Goal: Navigation & Orientation: Find specific page/section

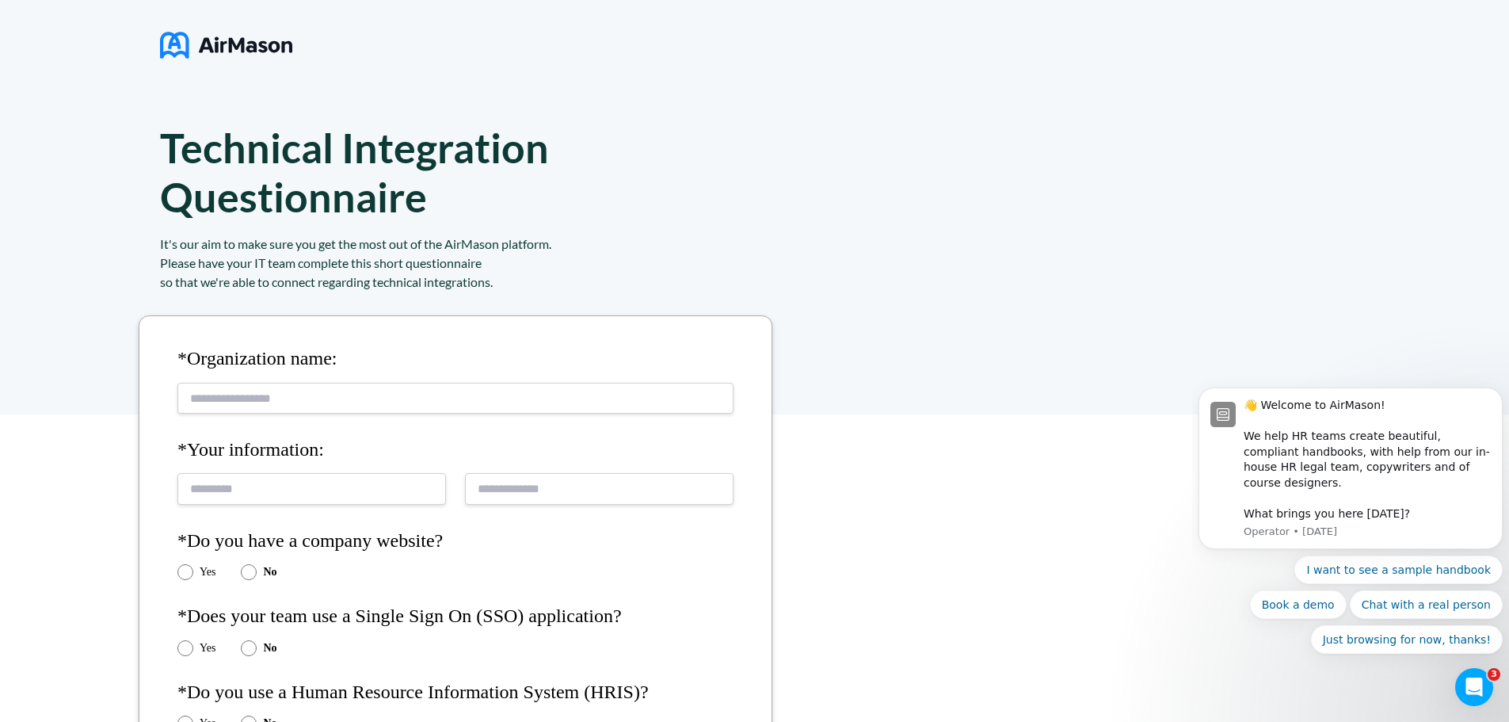
click at [183, 43] on img at bounding box center [226, 45] width 132 height 40
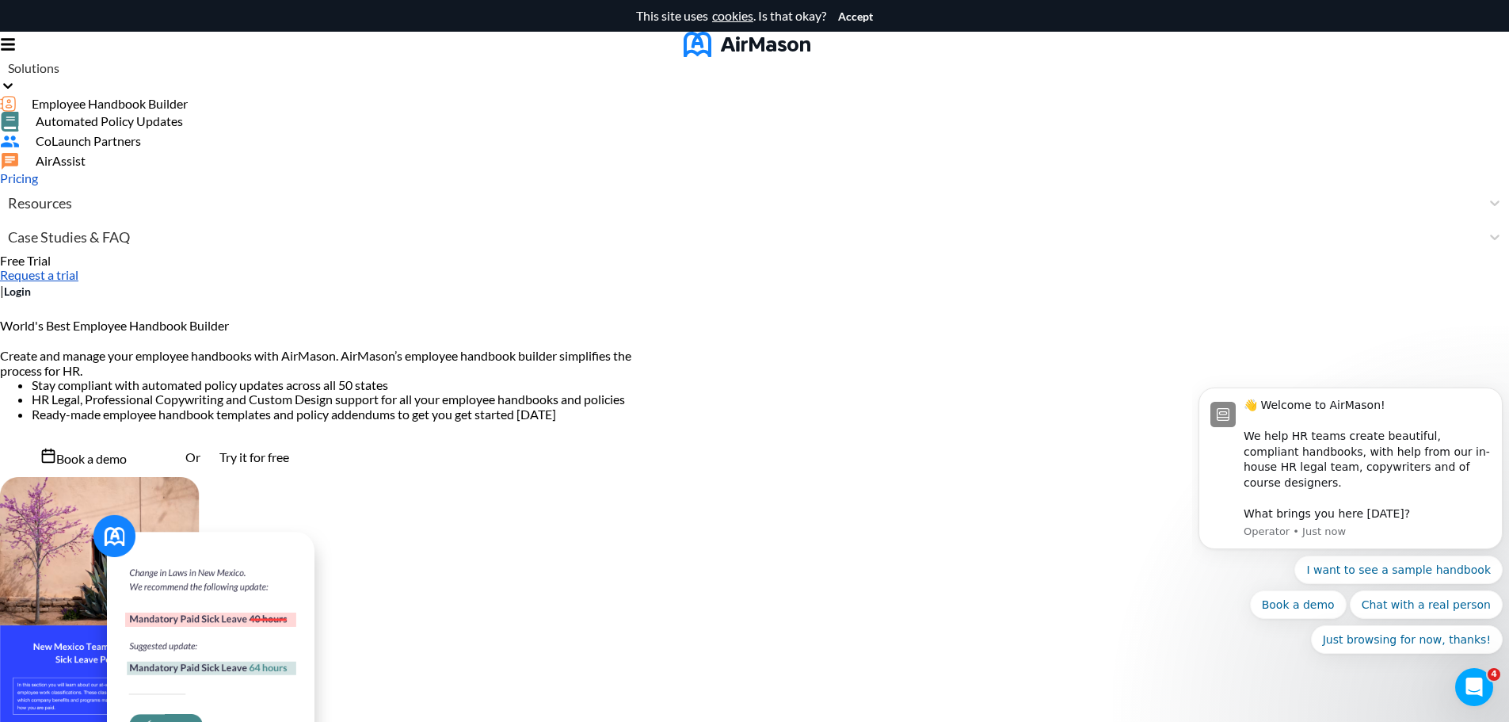
click at [556, 68] on div "Solutions" at bounding box center [748, 67] width 1497 height 17
click at [183, 128] on span "Automated Policy Updates" at bounding box center [109, 121] width 147 height 14
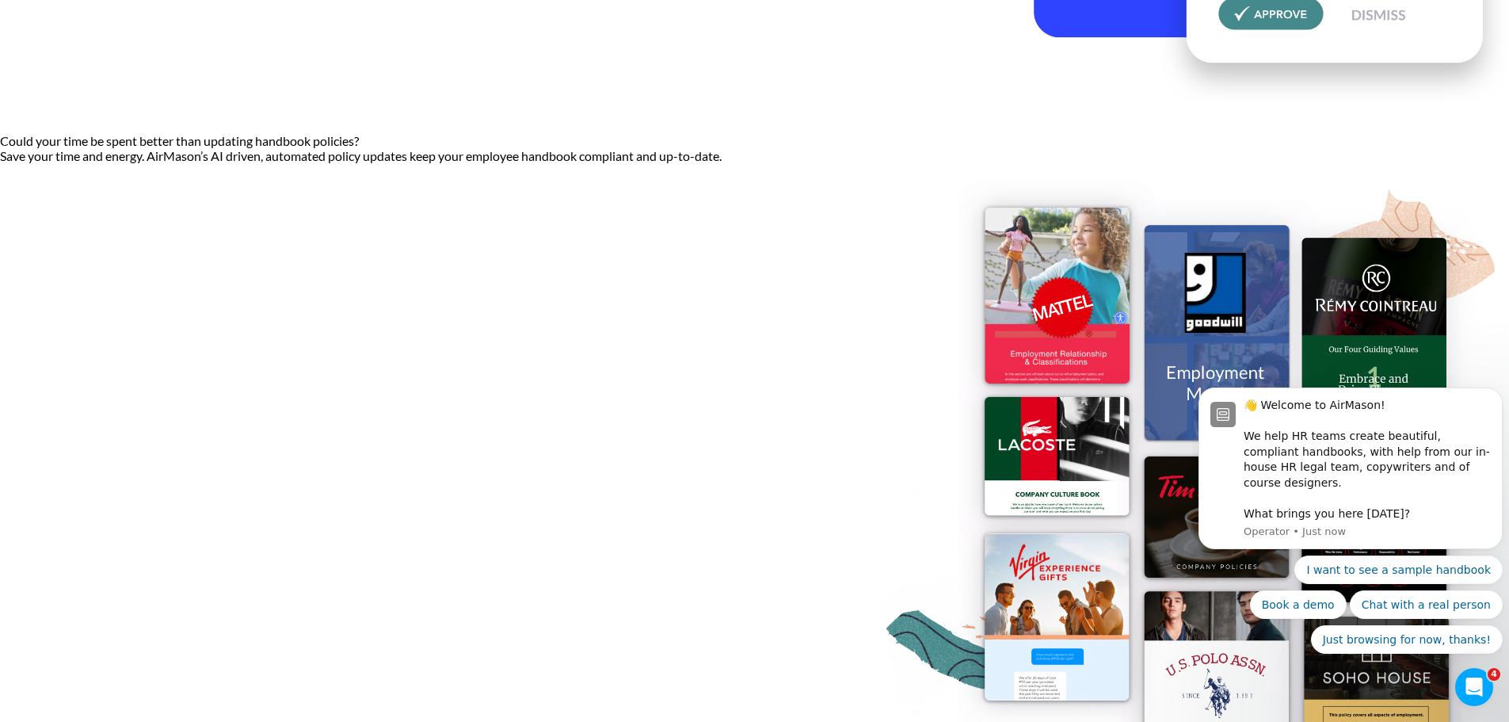
scroll to position [713, 0]
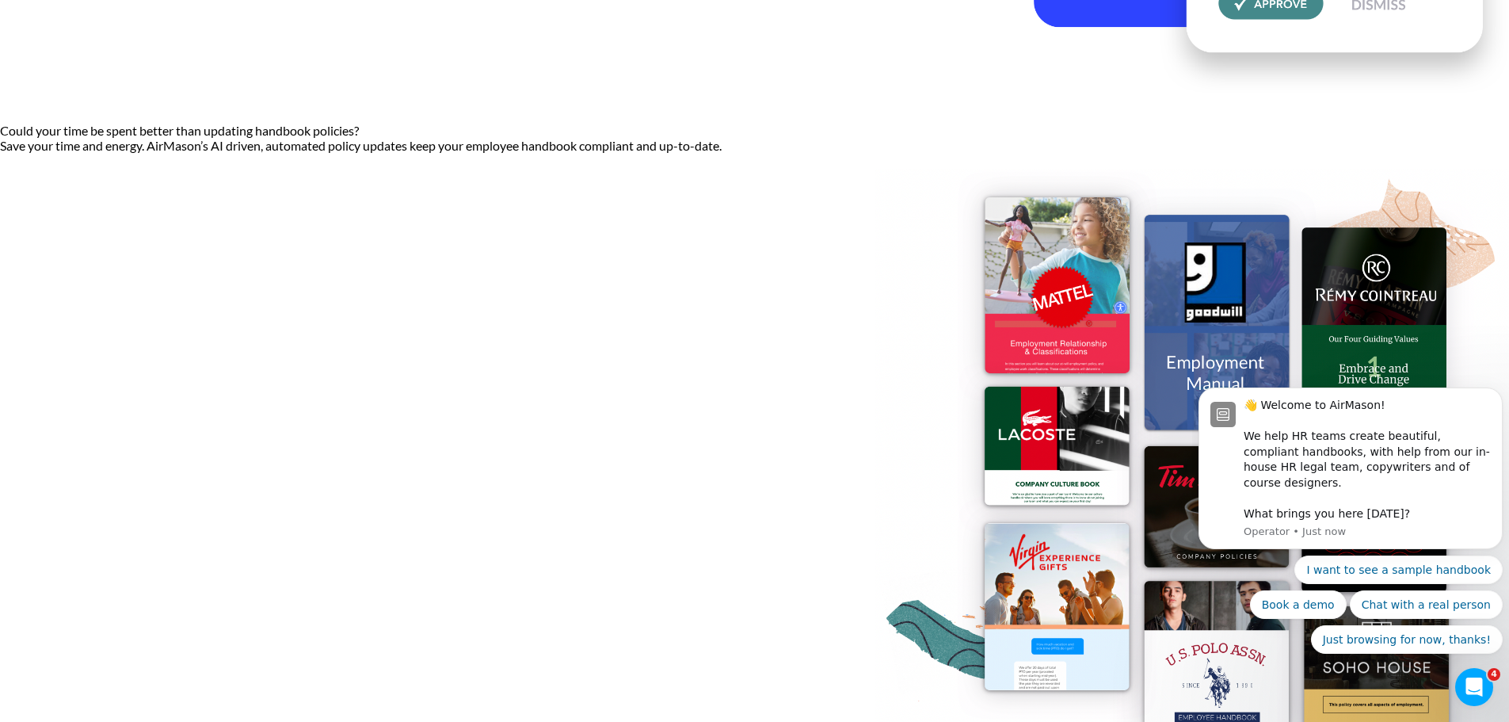
click at [875, 269] on img at bounding box center [1192, 474] width 634 height 611
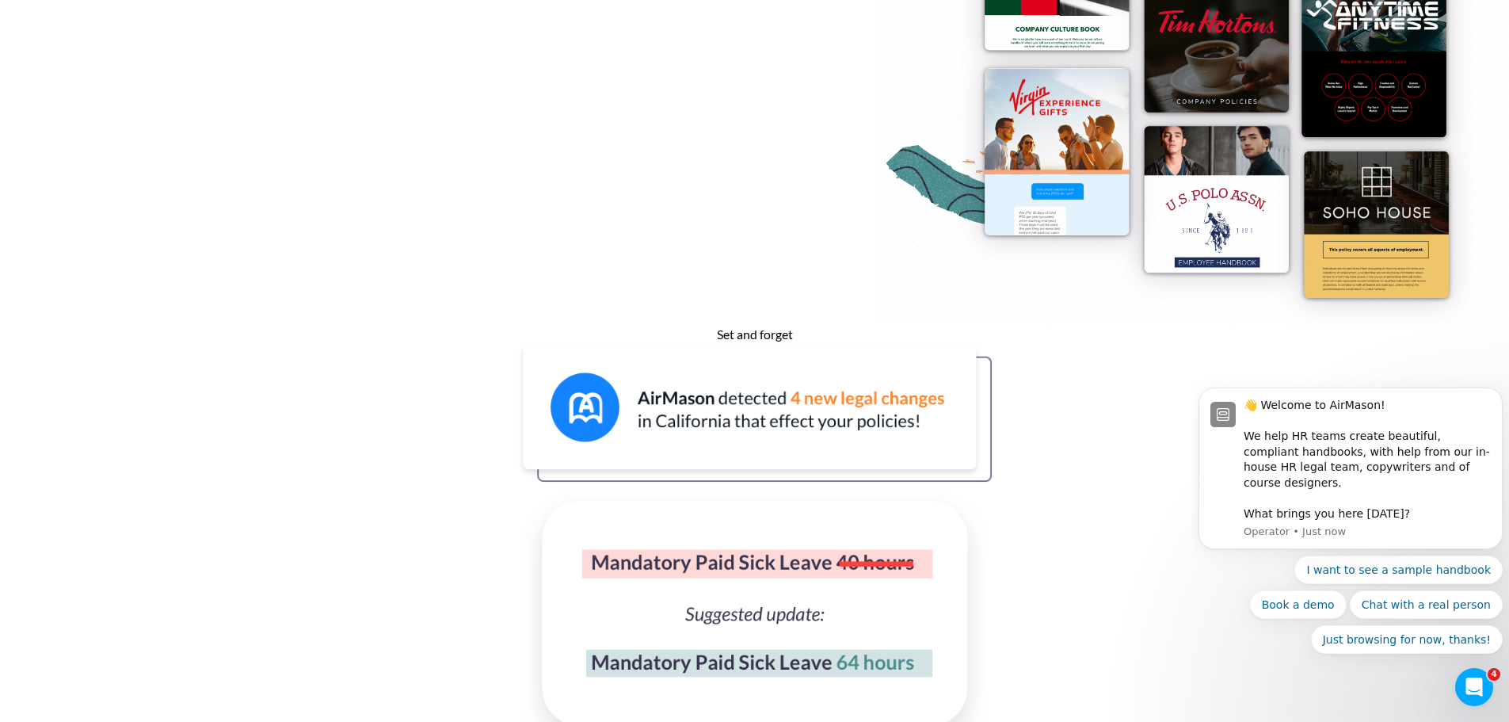
scroll to position [1188, 0]
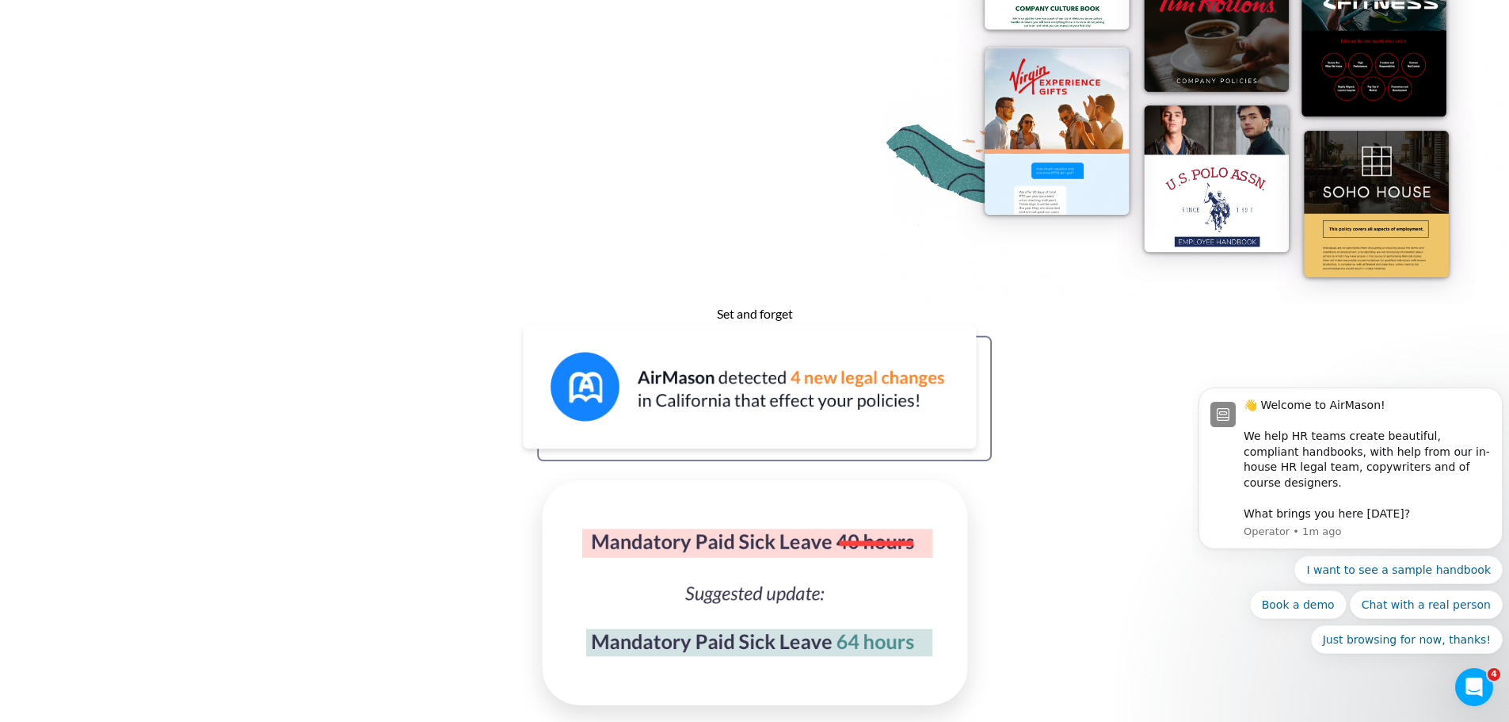
click at [1214, 317] on body "👋 Welcome to AirMason! We help HR teams create beautiful, compliant handbooks, …" at bounding box center [1351, 480] width 304 height 385
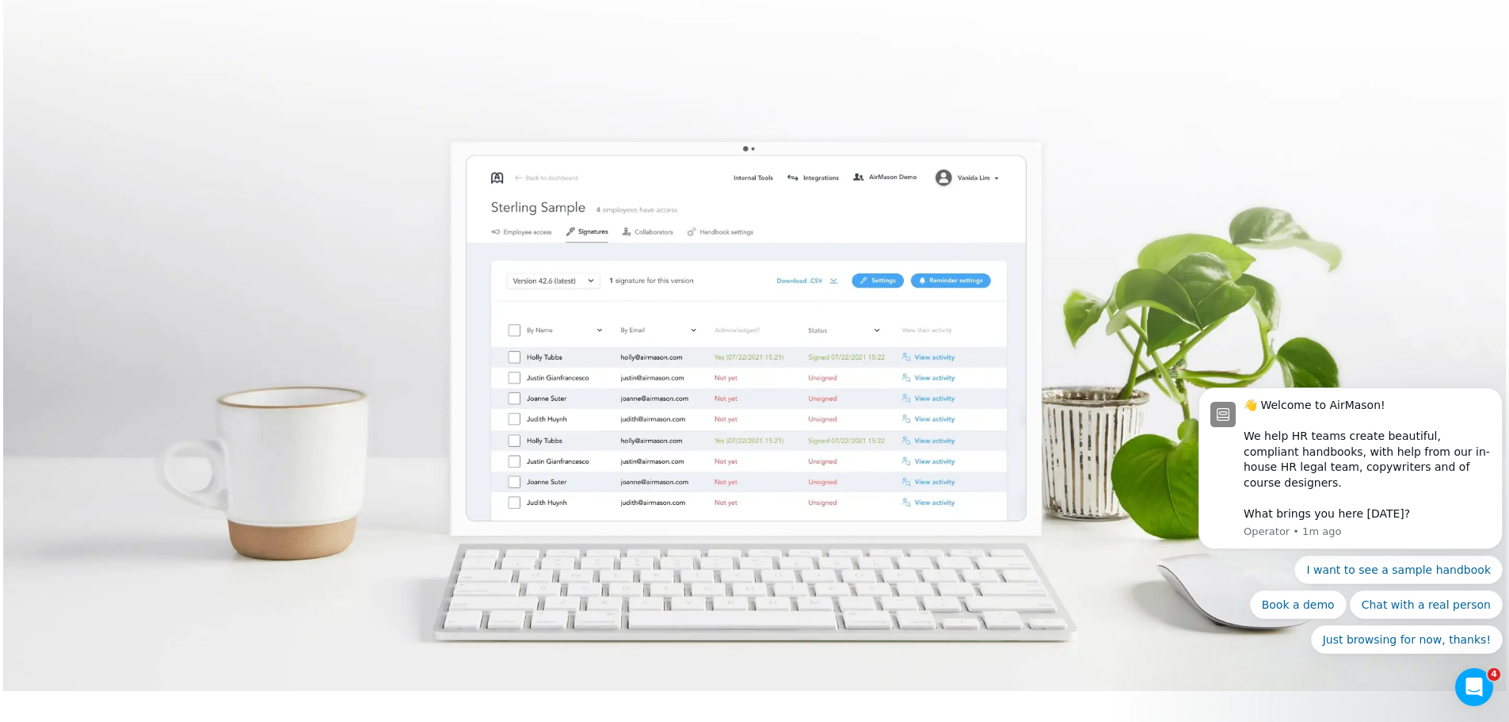
scroll to position [3496, 0]
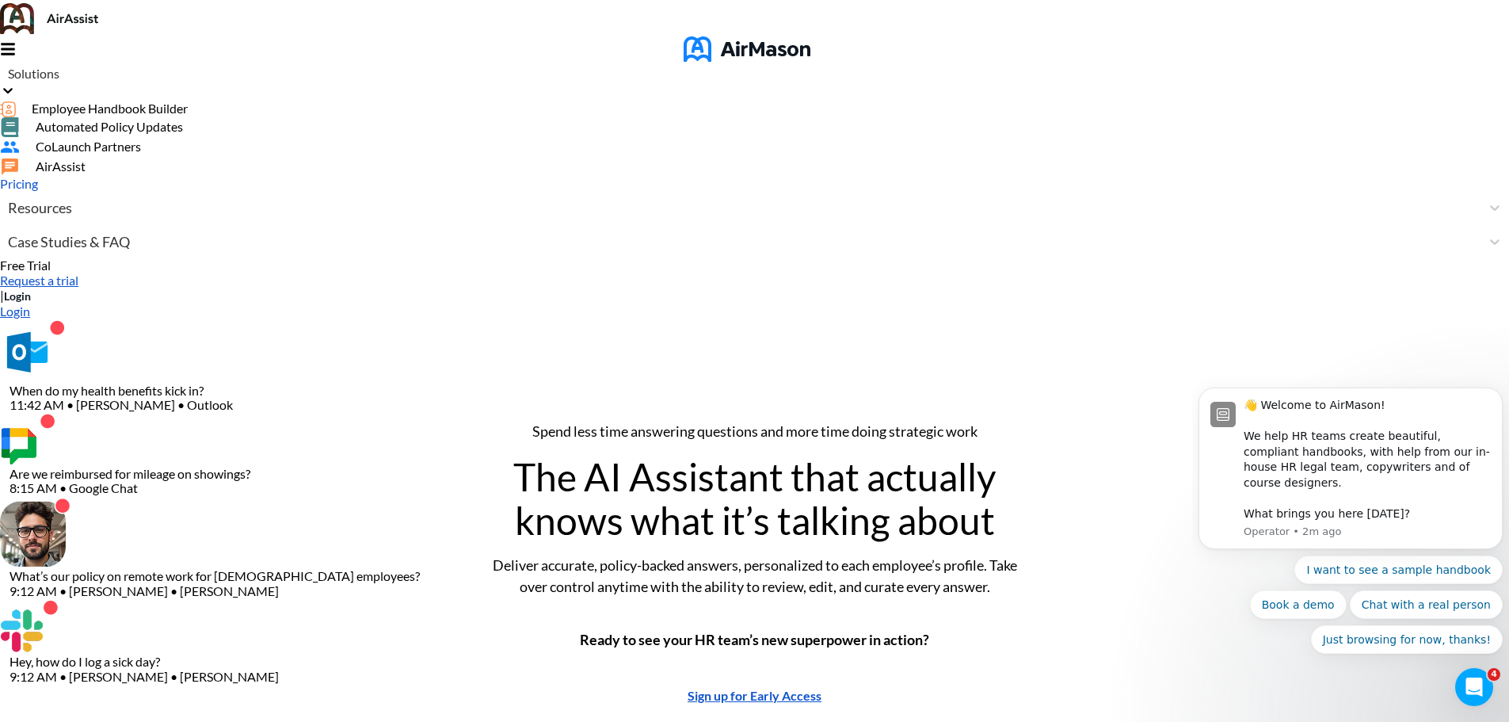
click at [59, 67] on span "Solutions" at bounding box center [33, 74] width 51 height 14
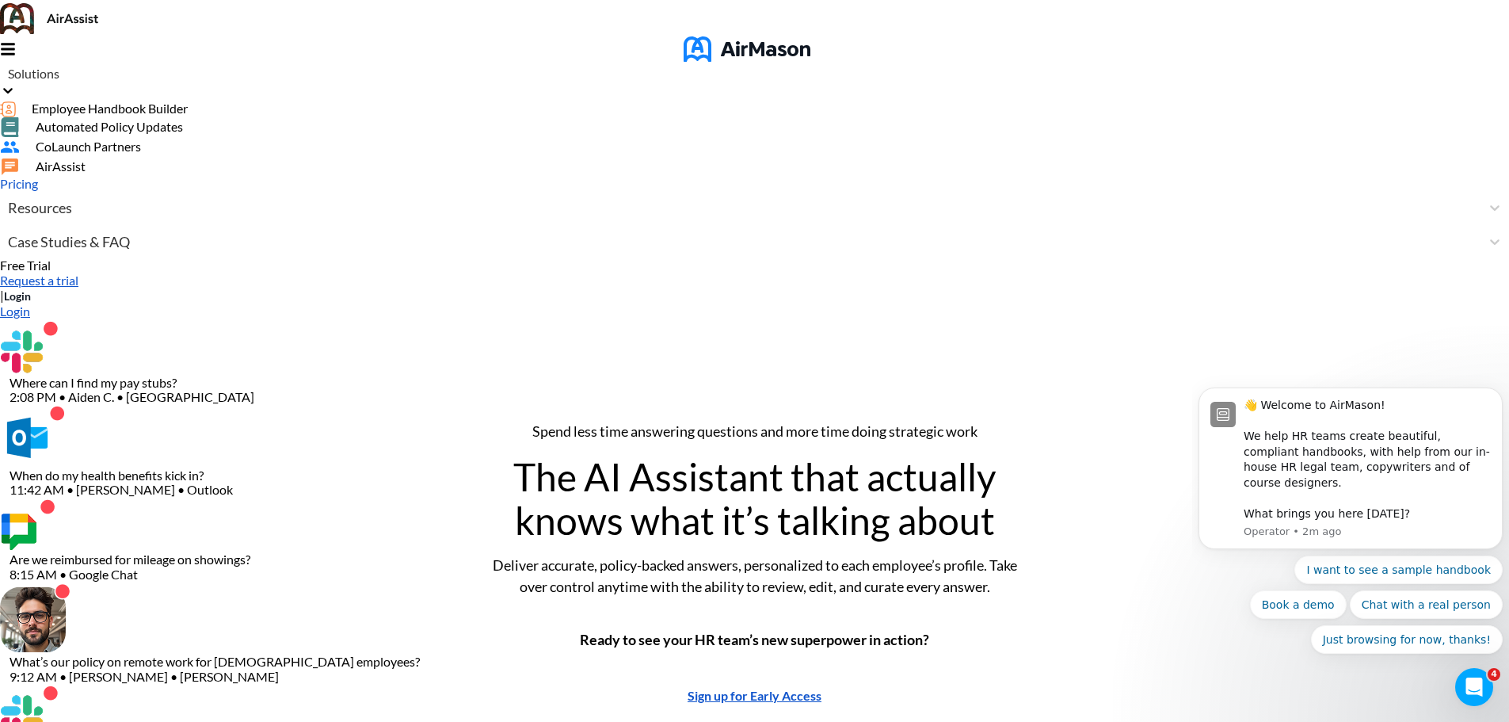
click at [183, 134] on span "Automated Policy Updates" at bounding box center [109, 127] width 147 height 14
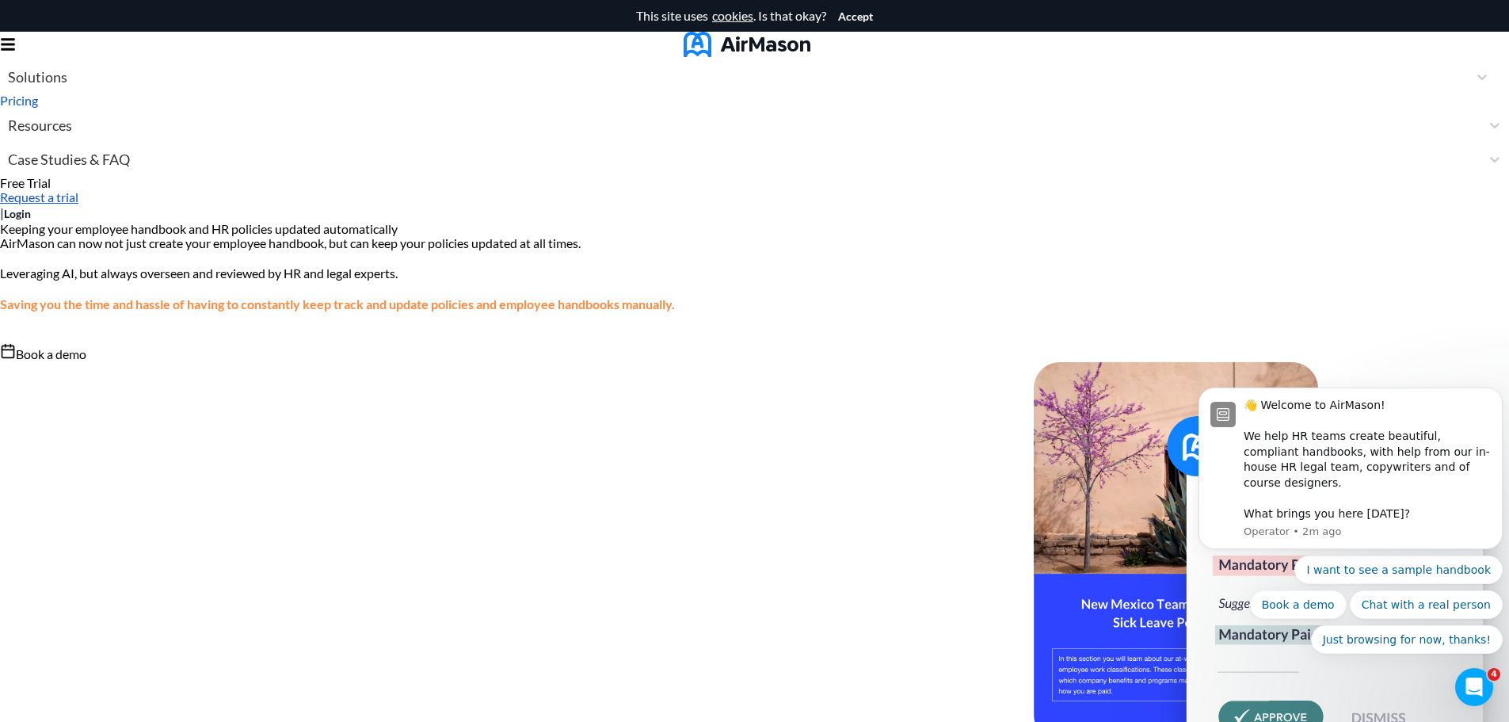
click at [589, 64] on div "Home Employee Handbook Builder Automated Policy Updates Solutions Pricing About…" at bounding box center [754, 117] width 1509 height 116
click at [1468, 69] on div at bounding box center [1482, 77] width 29 height 16
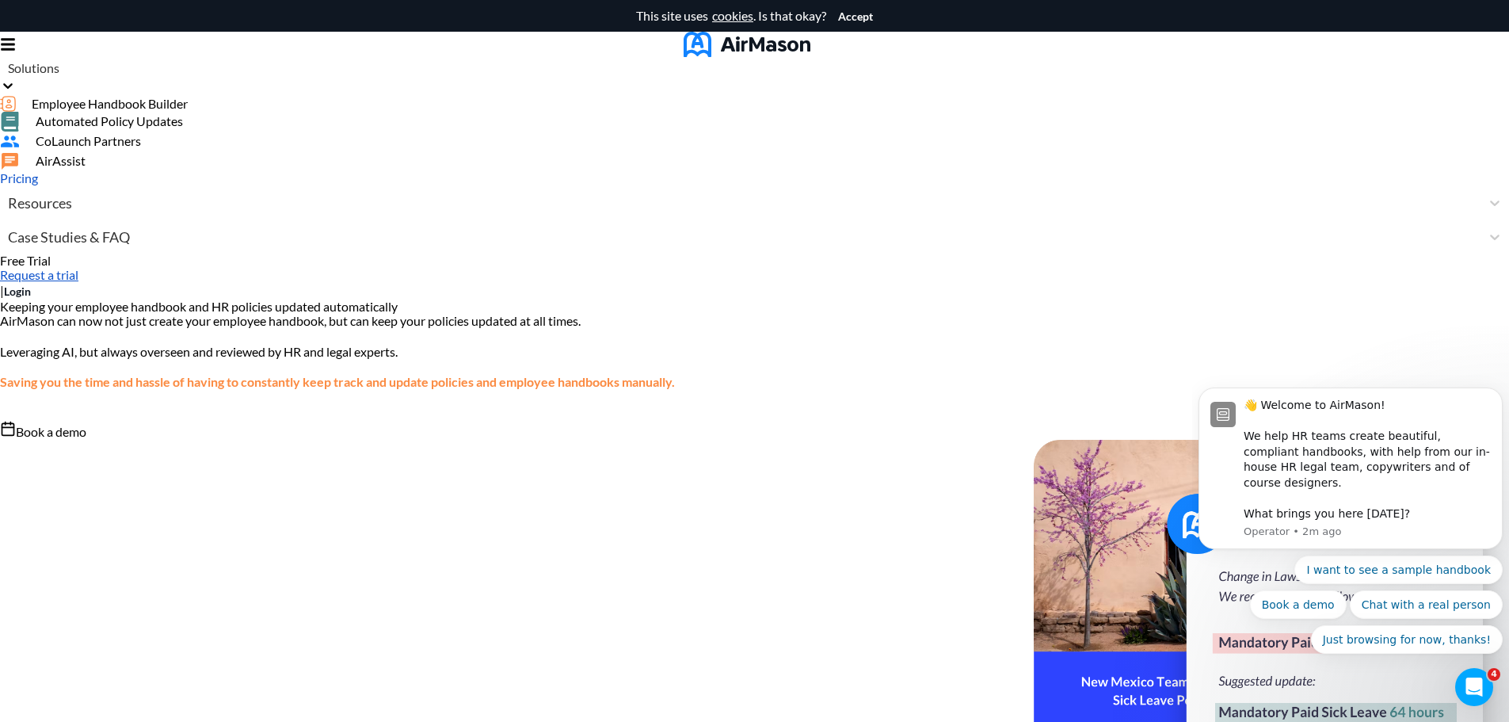
click at [188, 111] on span "Employee Handbook Builder" at bounding box center [110, 104] width 156 height 14
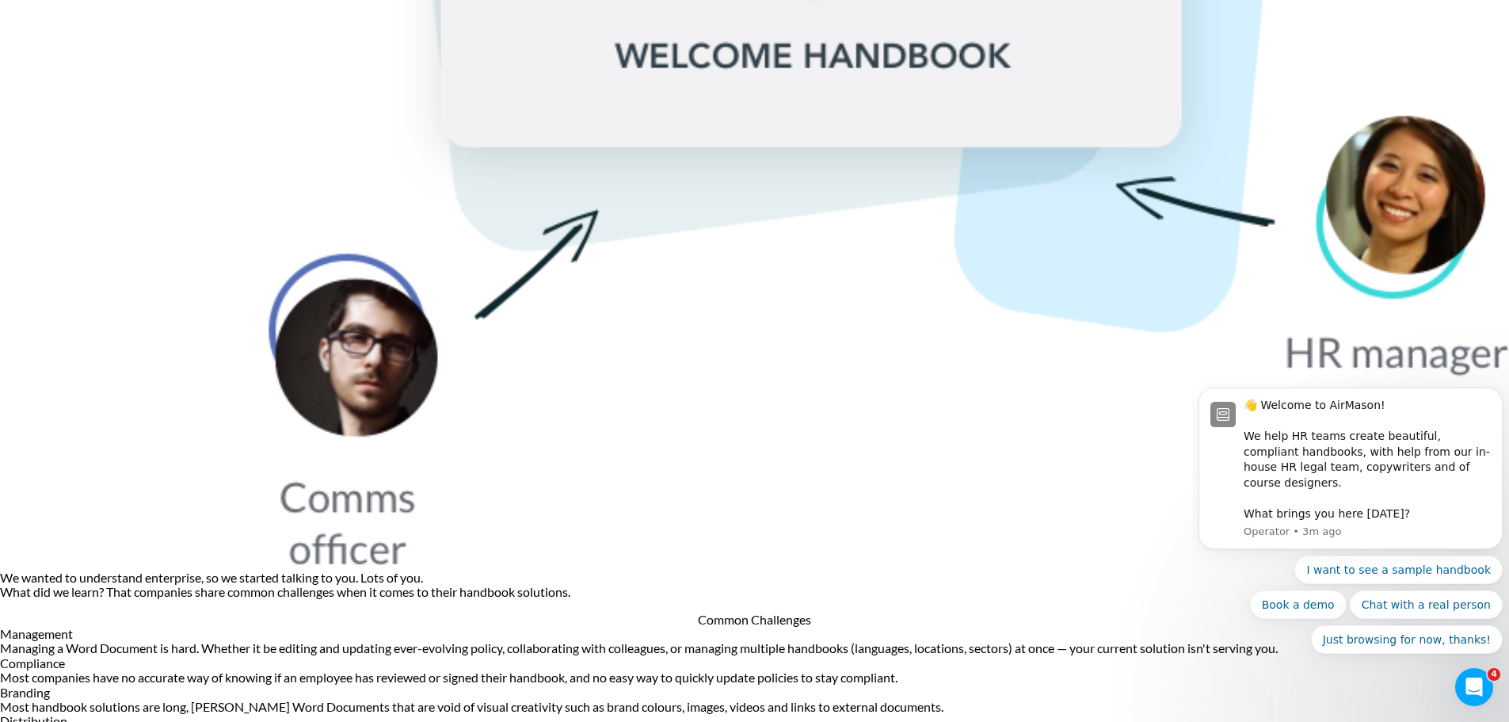
scroll to position [2060, 0]
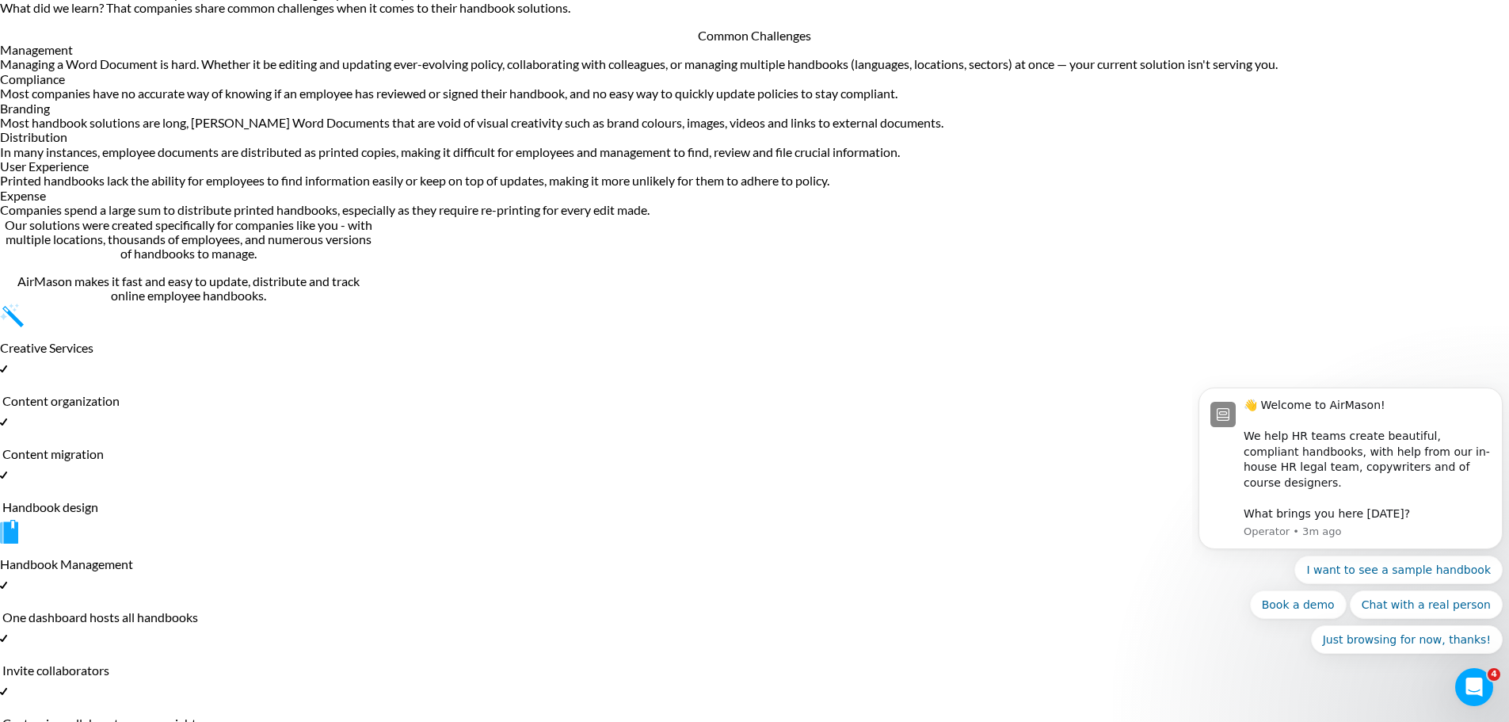
scroll to position [2580, 0]
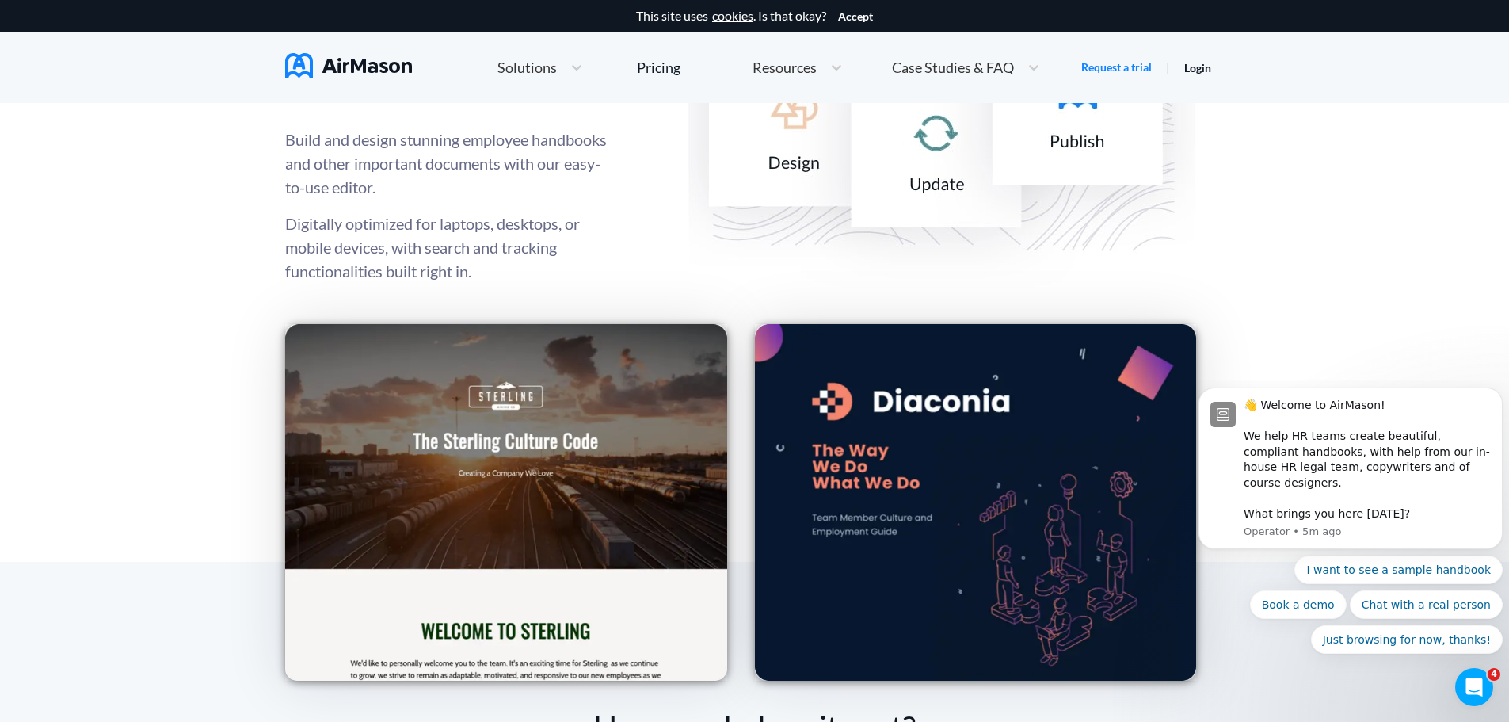
scroll to position [2218, 0]
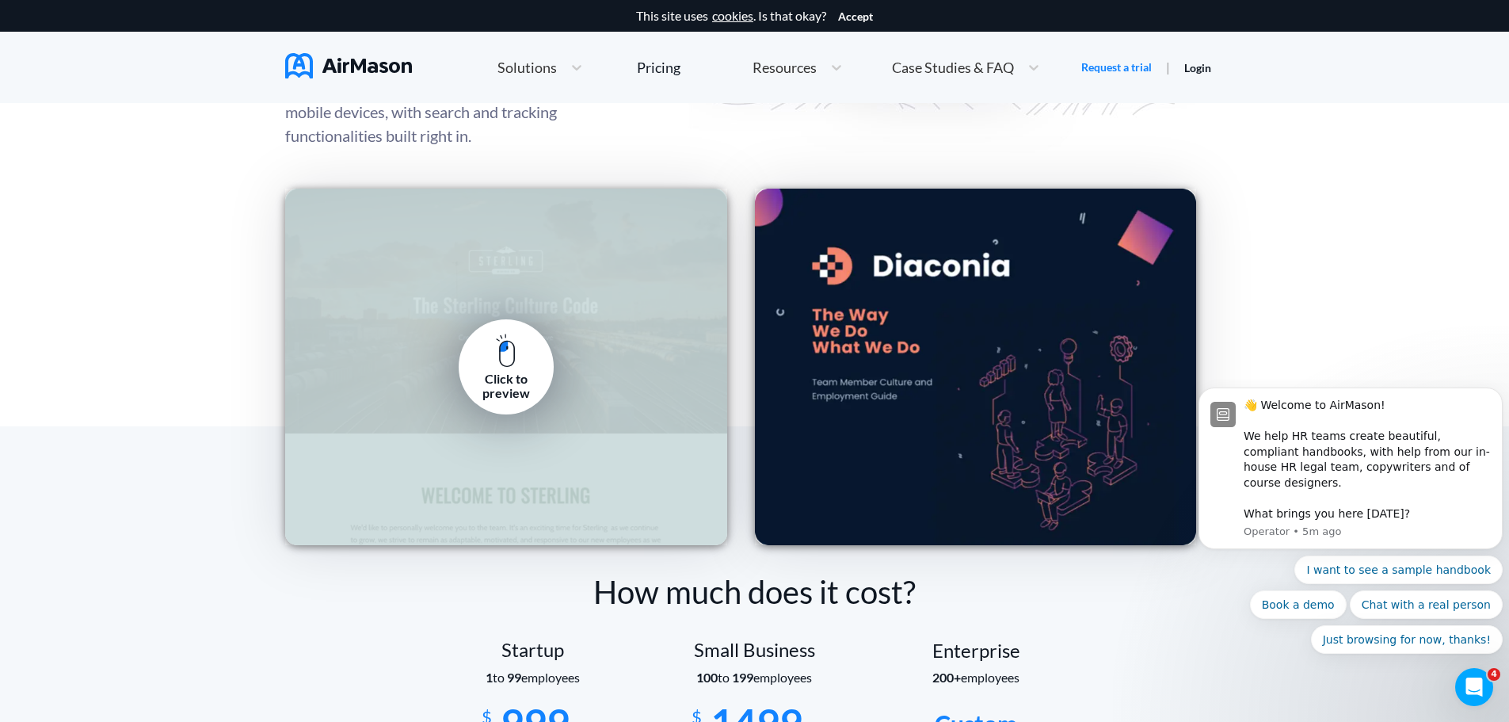
click at [503, 366] on img at bounding box center [506, 351] width 20 height 34
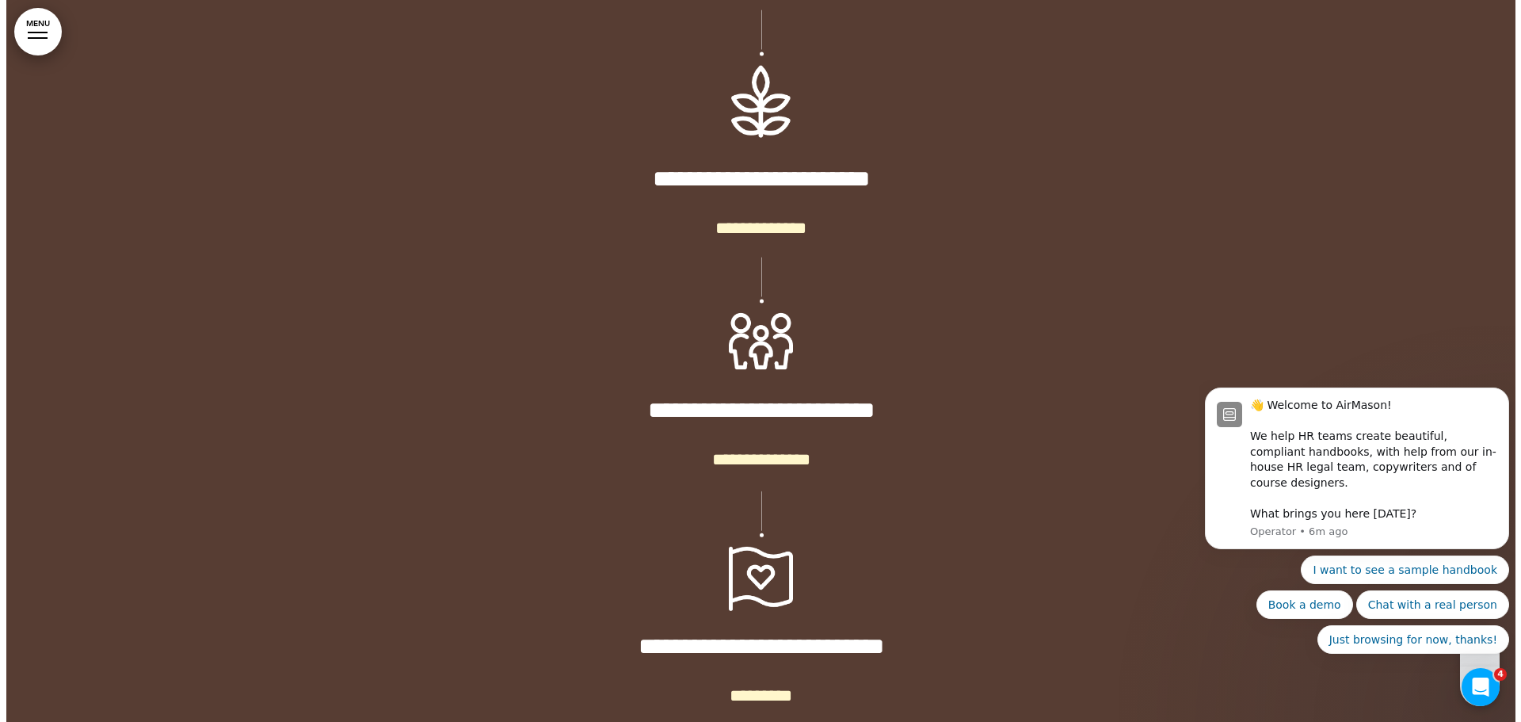
scroll to position [4846, 0]
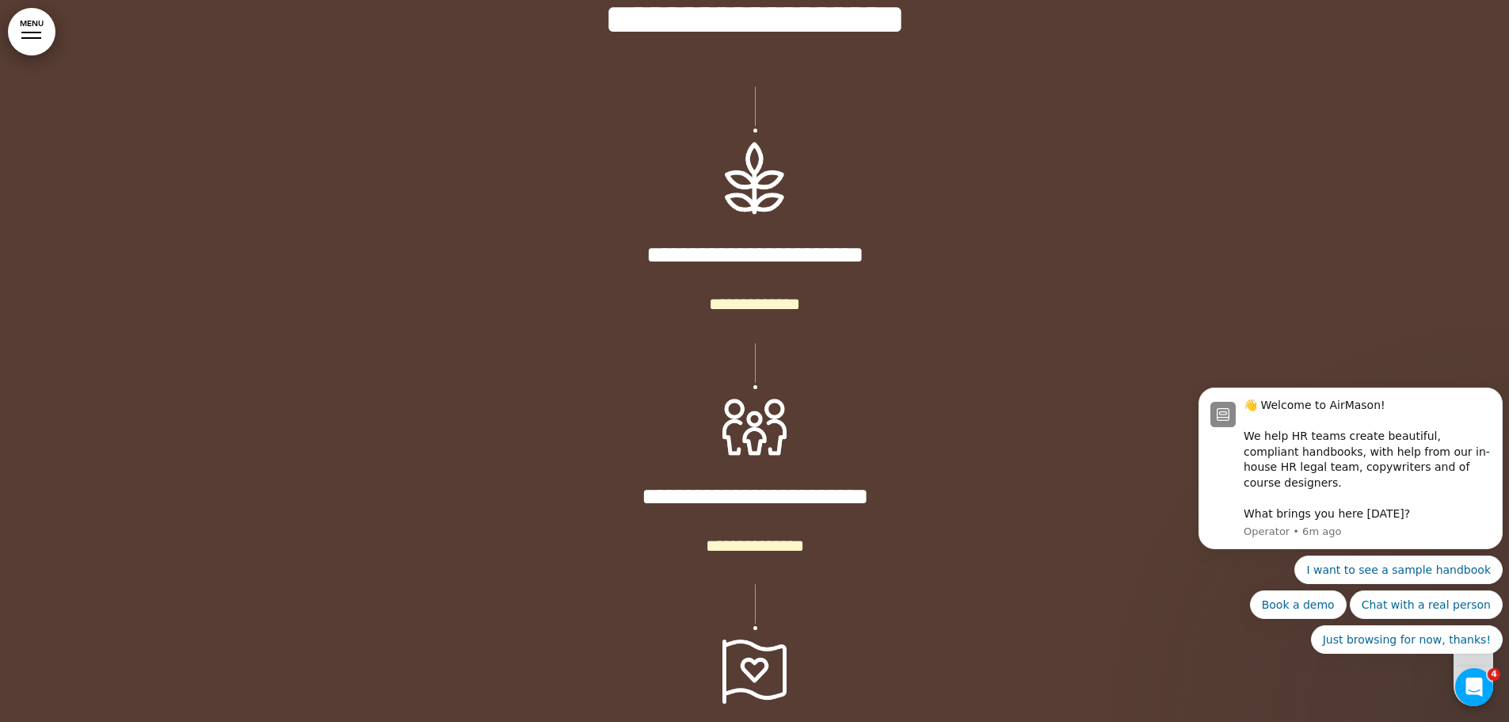
click at [29, 36] on link "MENU" at bounding box center [32, 32] width 48 height 48
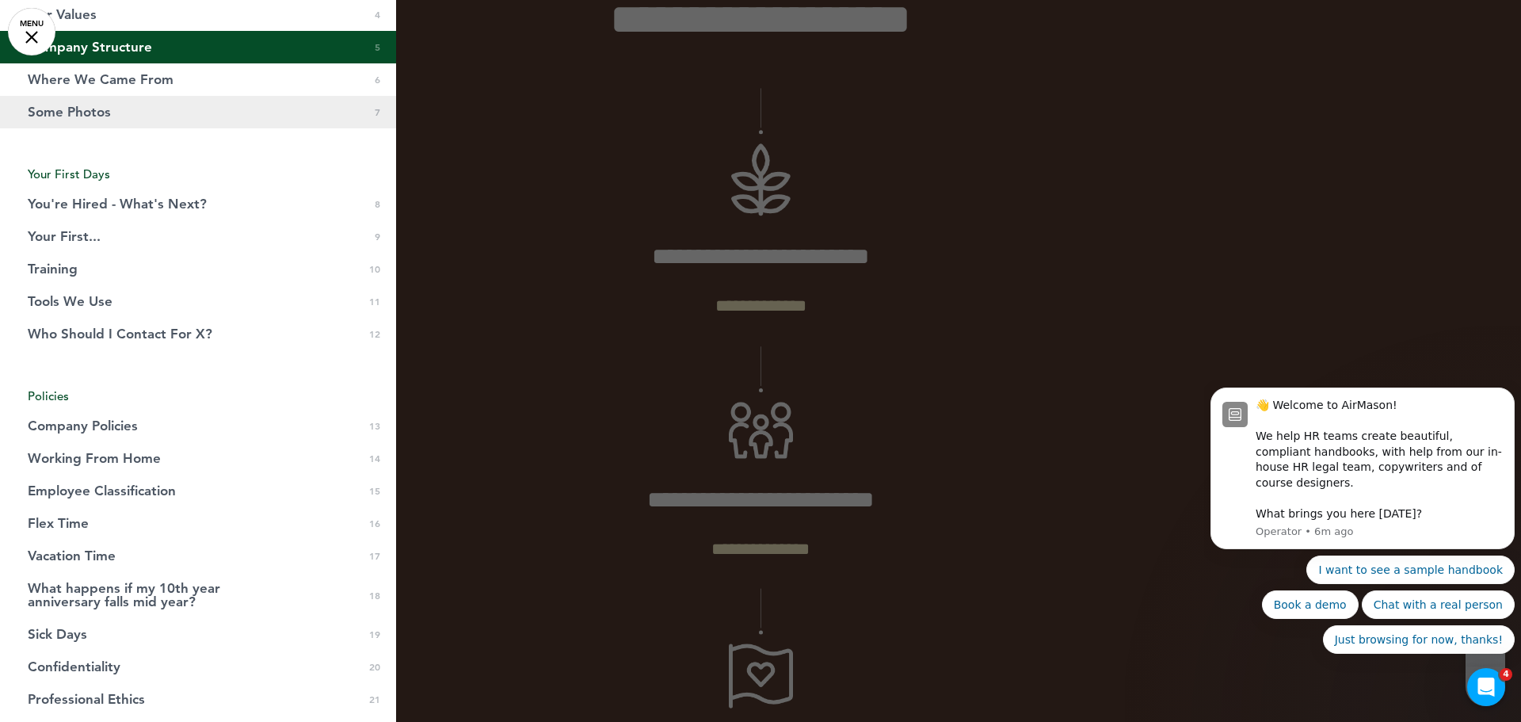
scroll to position [317, 0]
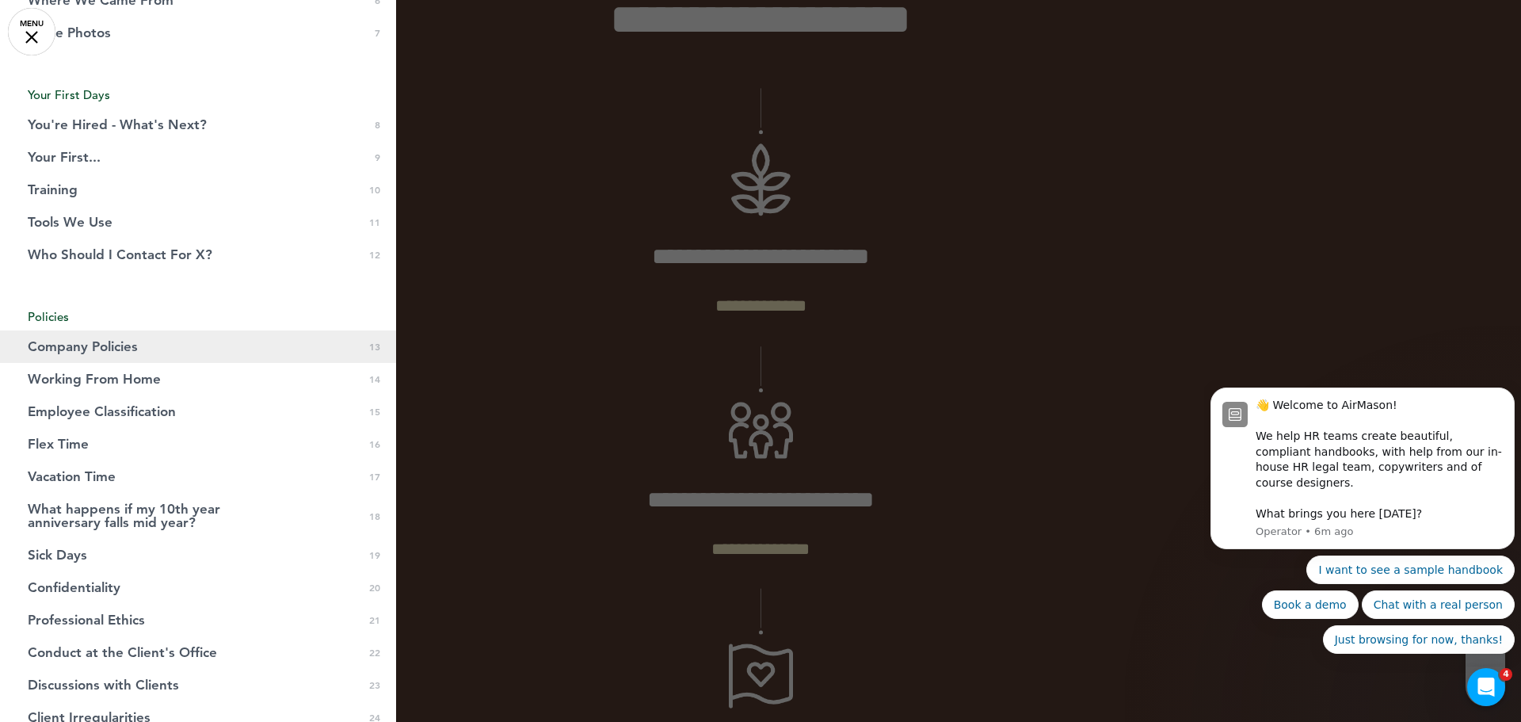
click at [111, 340] on span "Company Policies" at bounding box center [83, 346] width 110 height 13
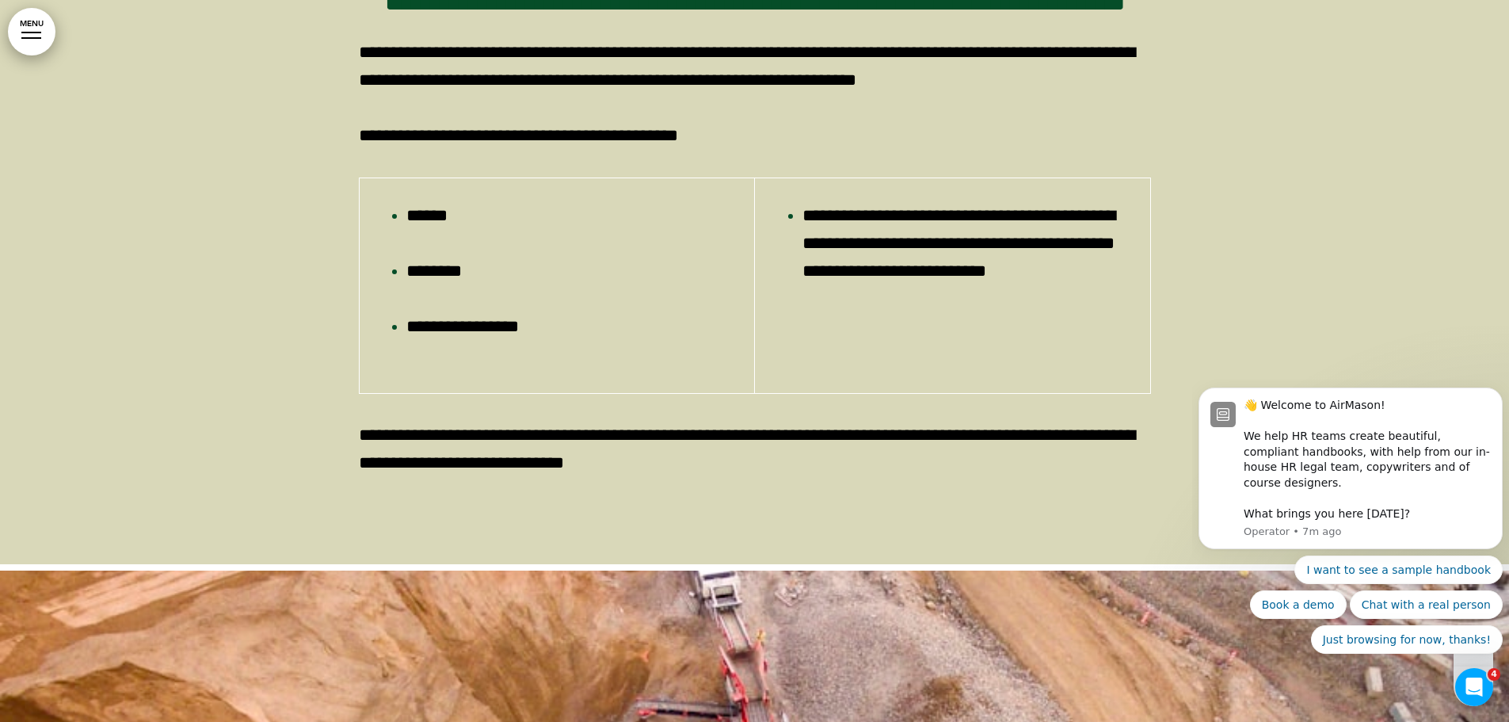
scroll to position [24820, 0]
